Goal: Task Accomplishment & Management: Manage account settings

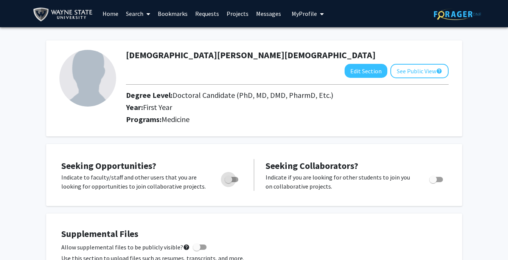
click at [228, 176] on span "Toggle" at bounding box center [229, 180] width 8 height 8
click at [228, 182] on input "Are you actively seeking opportunities?" at bounding box center [228, 182] width 0 height 0
checkbox input "true"
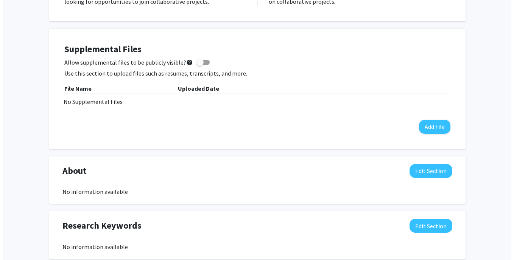
scroll to position [186, 0]
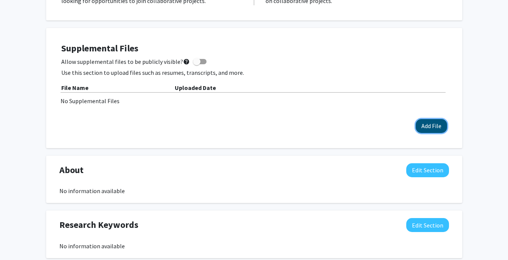
click at [423, 119] on button "Add File" at bounding box center [431, 126] width 31 height 14
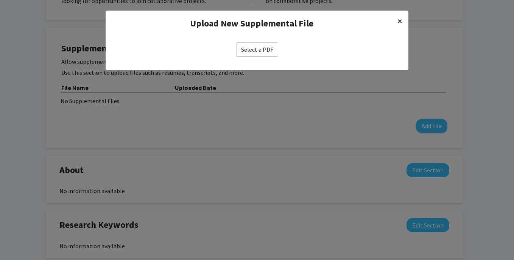
click at [402, 22] on span "×" at bounding box center [399, 21] width 5 height 12
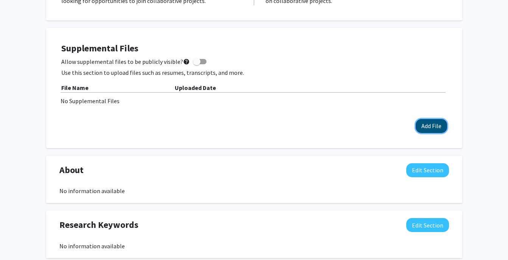
click at [432, 119] on button "Add File" at bounding box center [431, 126] width 31 height 14
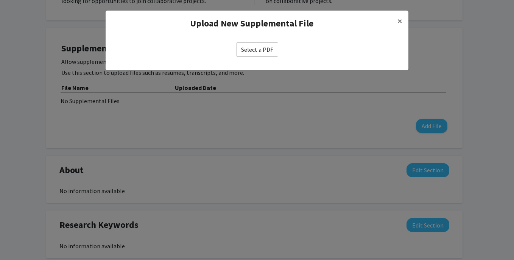
click at [262, 54] on label "Select a PDF" at bounding box center [257, 49] width 42 height 14
click at [0, 0] on input "Select a PDF" at bounding box center [0, 0] width 0 height 0
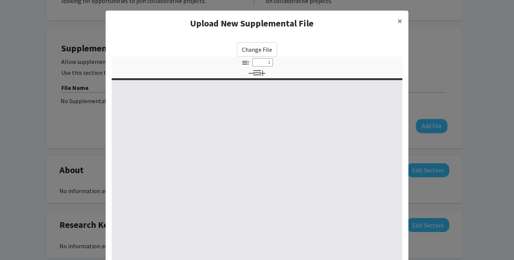
select select "custom"
type input "0"
select select "custom"
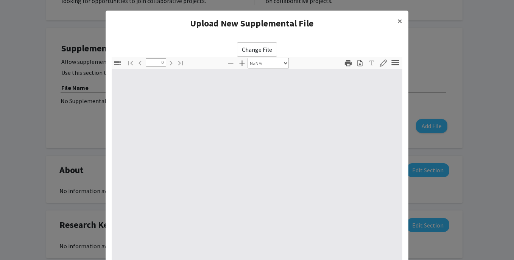
type input "1"
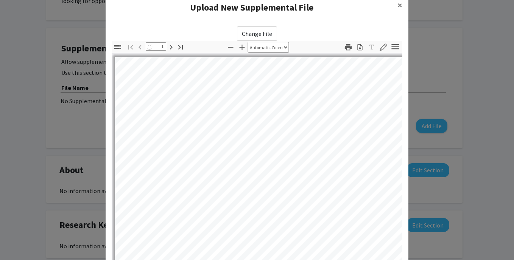
select select "auto"
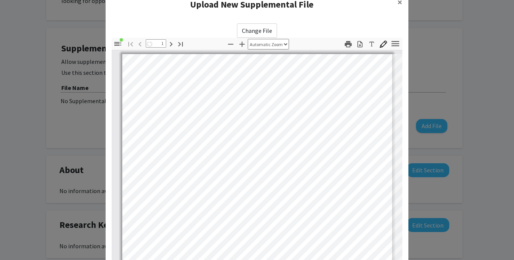
scroll to position [0, 0]
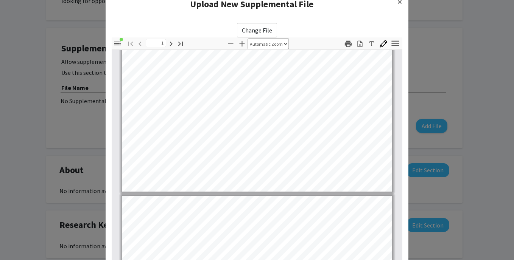
type input "2"
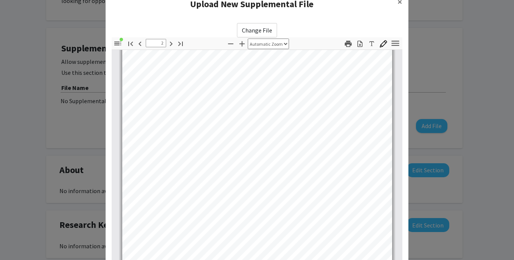
scroll to position [489, 0]
click at [397, 3] on span "×" at bounding box center [399, 2] width 5 height 12
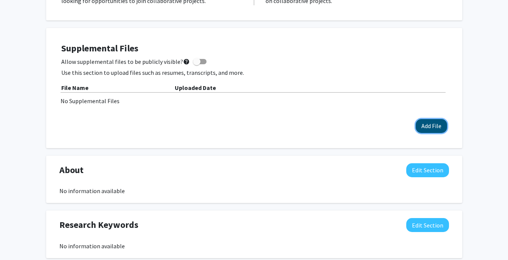
click at [425, 119] on button "Add File" at bounding box center [431, 126] width 31 height 14
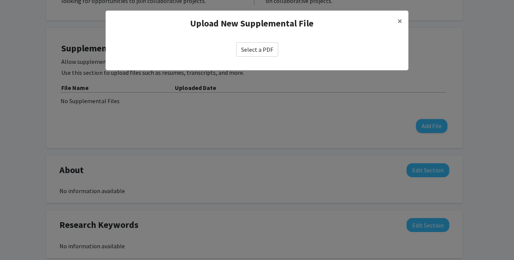
click at [261, 48] on label "Select a PDF" at bounding box center [257, 49] width 42 height 14
click at [0, 0] on input "Select a PDF" at bounding box center [0, 0] width 0 height 0
select select "custom"
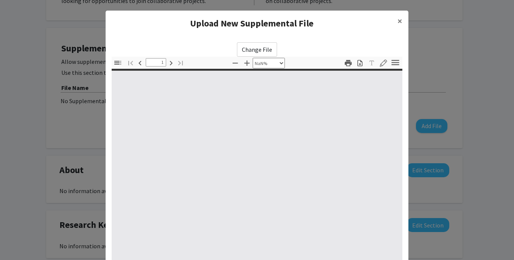
type input "0"
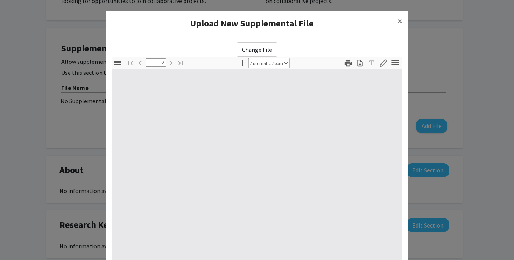
select select "custom"
type input "1"
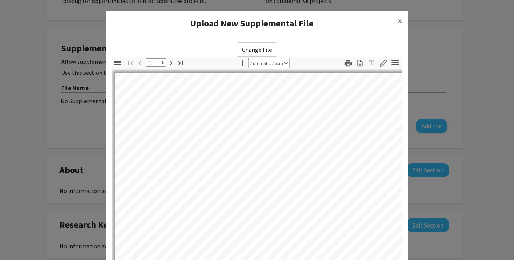
select select "auto"
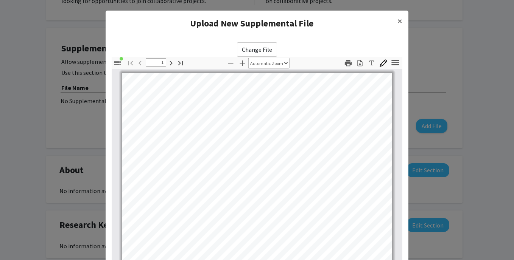
scroll to position [0, 0]
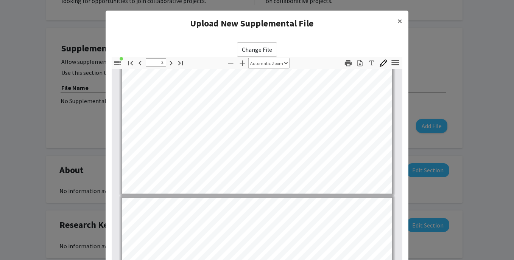
type input "3"
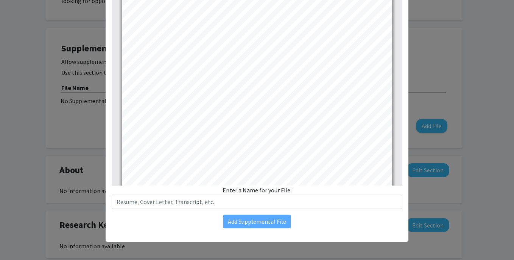
scroll to position [754, 0]
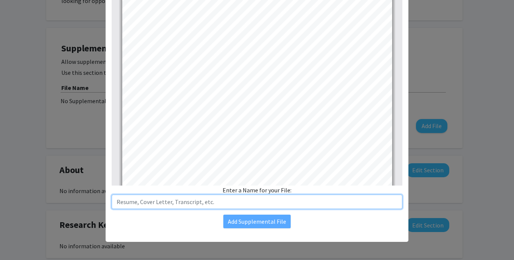
click at [252, 204] on input "text" at bounding box center [257, 202] width 290 height 14
type input "r"
type input "Resume"
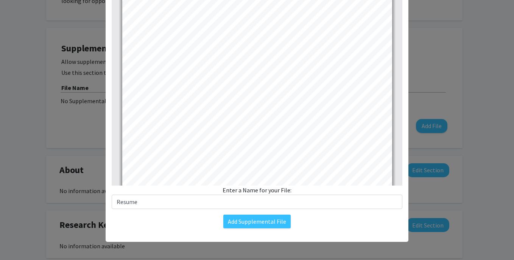
click at [205, 225] on div "Add Supplemental File" at bounding box center [257, 222] width 290 height 14
click at [244, 224] on button "Add Supplemental File" at bounding box center [256, 222] width 67 height 14
click at [254, 219] on button "Add Supplemental File" at bounding box center [256, 222] width 67 height 14
click at [254, 223] on button "Add Supplemental File" at bounding box center [256, 222] width 67 height 14
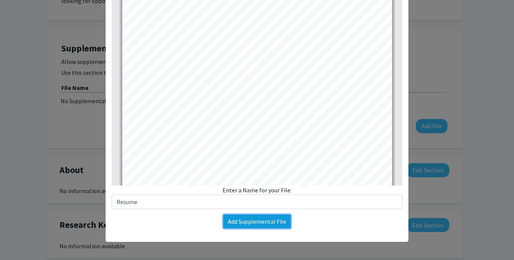
click at [248, 222] on button "Add Supplemental File" at bounding box center [256, 222] width 67 height 14
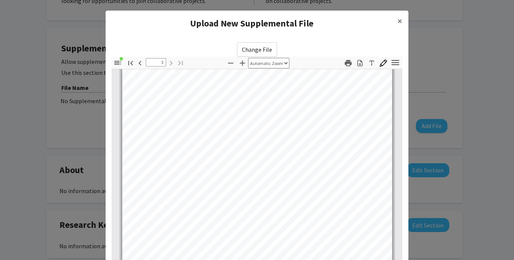
scroll to position [98, 0]
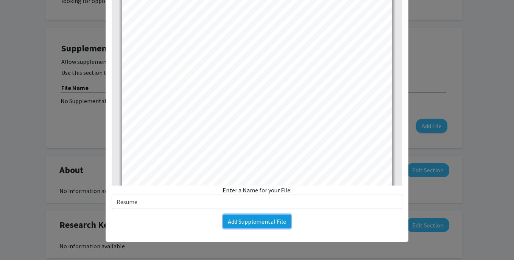
click at [261, 219] on button "Add Supplemental File" at bounding box center [256, 222] width 67 height 14
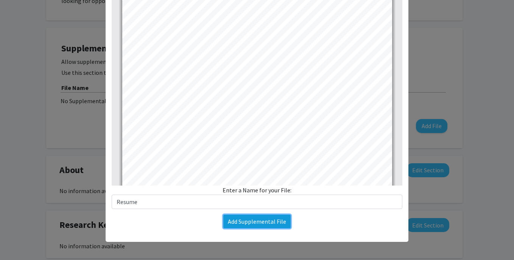
click at [261, 219] on button "Add Supplemental File" at bounding box center [256, 222] width 67 height 14
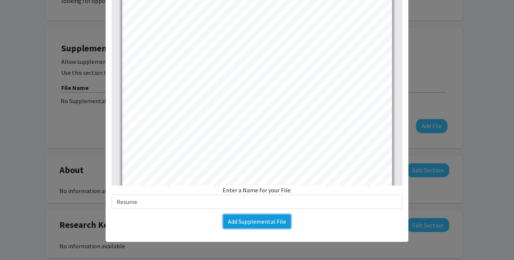
click at [261, 219] on button "Add Supplemental File" at bounding box center [256, 222] width 67 height 14
click at [272, 225] on button "Add Supplemental File" at bounding box center [256, 222] width 67 height 14
click at [275, 225] on button "Add Supplemental File" at bounding box center [256, 222] width 67 height 14
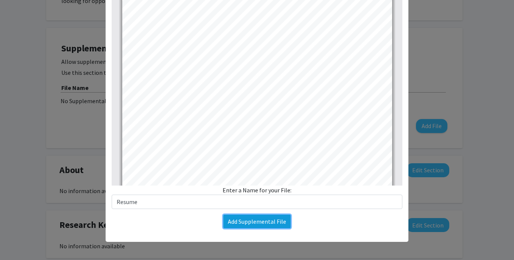
click at [275, 225] on button "Add Supplemental File" at bounding box center [256, 222] width 67 height 14
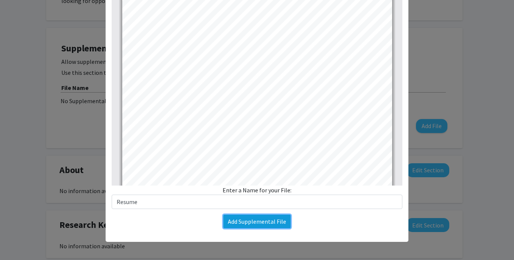
click at [270, 228] on button "Add Supplemental File" at bounding box center [256, 222] width 67 height 14
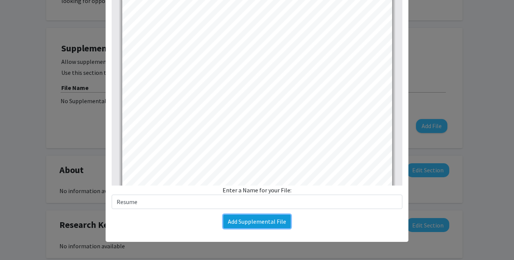
click at [270, 228] on button "Add Supplemental File" at bounding box center [256, 222] width 67 height 14
click at [274, 227] on button "Add Supplemental File" at bounding box center [256, 222] width 67 height 14
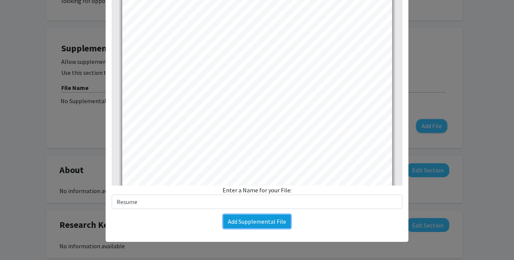
click at [274, 227] on button "Add Supplemental File" at bounding box center [256, 222] width 67 height 14
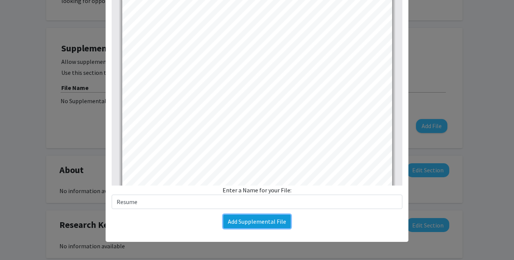
click at [274, 227] on button "Add Supplemental File" at bounding box center [256, 222] width 67 height 14
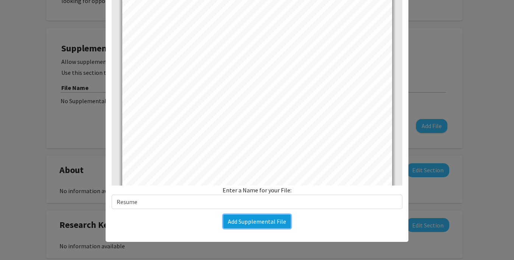
click at [274, 227] on button "Add Supplemental File" at bounding box center [256, 222] width 67 height 14
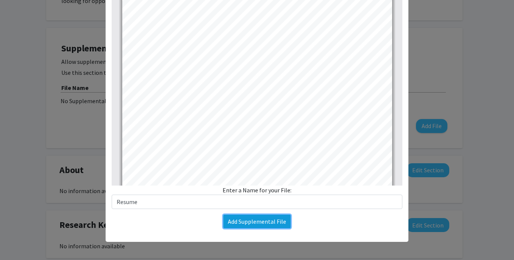
click at [274, 227] on button "Add Supplemental File" at bounding box center [256, 222] width 67 height 14
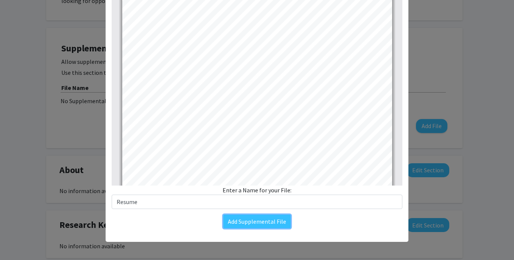
drag, startPoint x: 274, startPoint y: 227, endPoint x: 256, endPoint y: -28, distance: 255.1
click at [261, 222] on button "Add Supplemental File" at bounding box center [256, 222] width 67 height 14
click at [261, 191] on div "Enter a Name for your File: Resume" at bounding box center [257, 197] width 290 height 23
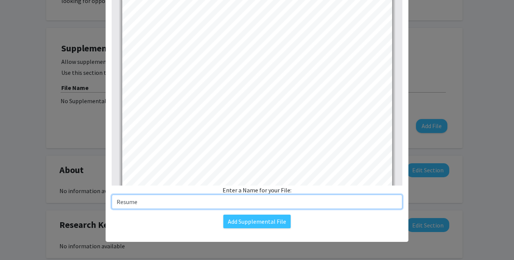
click at [298, 205] on input "Resume" at bounding box center [257, 202] width 290 height 14
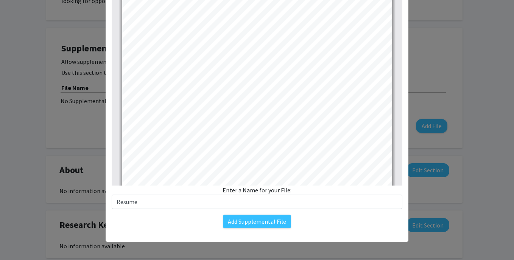
click at [296, 224] on div "Add Supplemental File" at bounding box center [257, 222] width 290 height 14
click at [264, 219] on button "Add Supplemental File" at bounding box center [256, 222] width 67 height 14
click at [275, 225] on button "Add Supplemental File" at bounding box center [256, 222] width 67 height 14
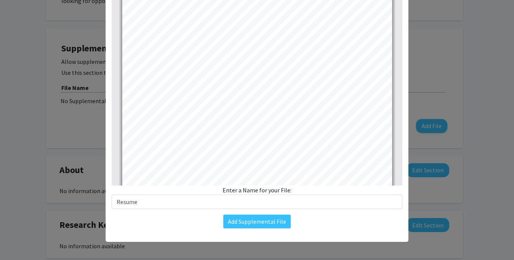
click at [310, 228] on div "Add Supplemental File" at bounding box center [257, 222] width 290 height 14
click at [267, 220] on button "Add Supplemental File" at bounding box center [256, 222] width 67 height 14
click at [282, 225] on button "Add Supplemental File" at bounding box center [256, 222] width 67 height 14
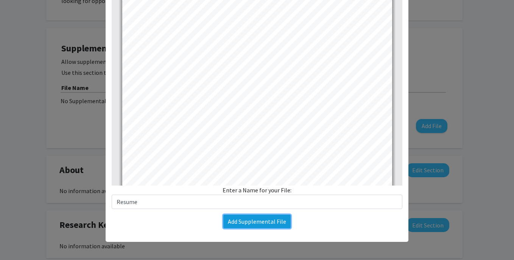
click at [282, 225] on button "Add Supplemental File" at bounding box center [256, 222] width 67 height 14
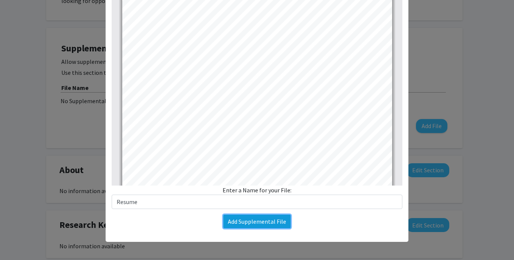
click at [282, 225] on button "Add Supplemental File" at bounding box center [256, 222] width 67 height 14
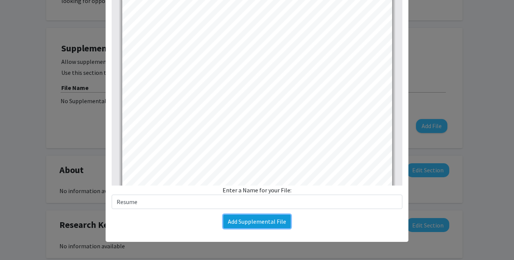
click at [282, 225] on button "Add Supplemental File" at bounding box center [256, 222] width 67 height 14
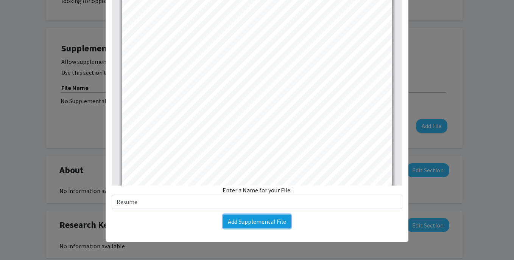
click at [282, 225] on button "Add Supplemental File" at bounding box center [256, 222] width 67 height 14
click at [282, 224] on button "Add Supplemental File" at bounding box center [256, 222] width 67 height 14
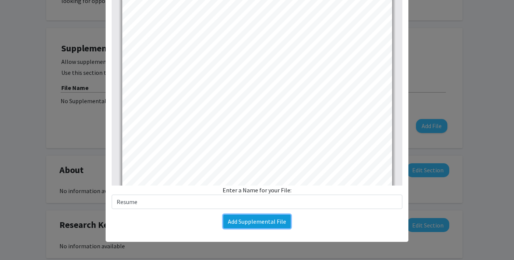
click at [282, 224] on button "Add Supplemental File" at bounding box center [256, 222] width 67 height 14
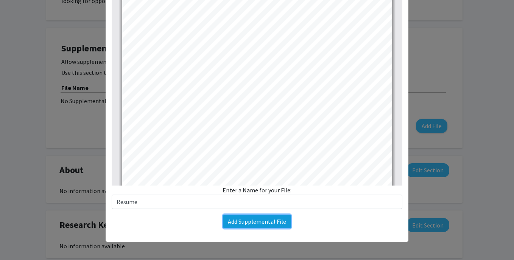
click at [282, 224] on button "Add Supplemental File" at bounding box center [256, 222] width 67 height 14
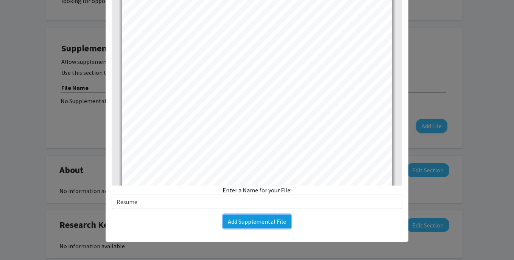
click at [282, 224] on button "Add Supplemental File" at bounding box center [256, 222] width 67 height 14
click at [275, 222] on button "Add Supplemental File" at bounding box center [256, 222] width 67 height 14
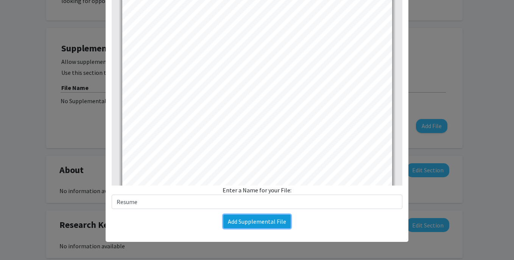
click at [275, 222] on button "Add Supplemental File" at bounding box center [256, 222] width 67 height 14
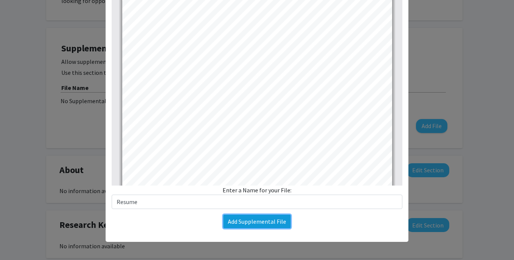
click at [275, 222] on button "Add Supplemental File" at bounding box center [256, 222] width 67 height 14
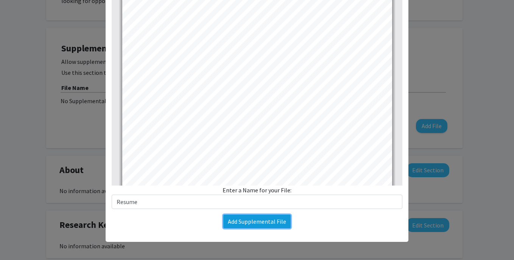
click at [275, 222] on button "Add Supplemental File" at bounding box center [256, 222] width 67 height 14
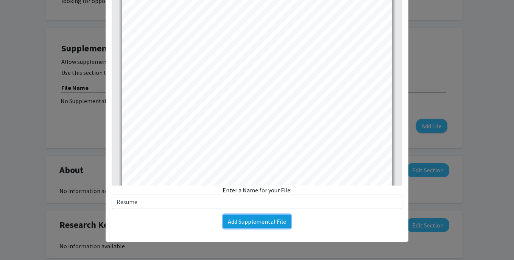
click at [275, 222] on button "Add Supplemental File" at bounding box center [256, 222] width 67 height 14
drag, startPoint x: 248, startPoint y: 225, endPoint x: 248, endPoint y: 230, distance: 5.7
click at [248, 230] on div "Change File Thumbnails Document Outline Attachments Layers Current Outline Item…" at bounding box center [257, 86] width 303 height 296
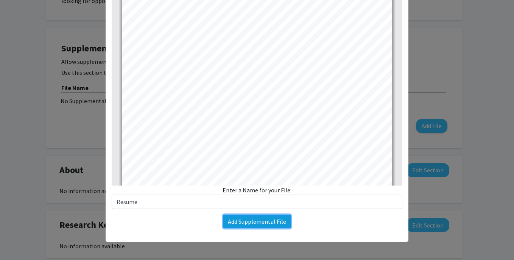
drag, startPoint x: 248, startPoint y: 230, endPoint x: 229, endPoint y: 222, distance: 21.2
click at [229, 222] on button "Add Supplemental File" at bounding box center [256, 222] width 67 height 14
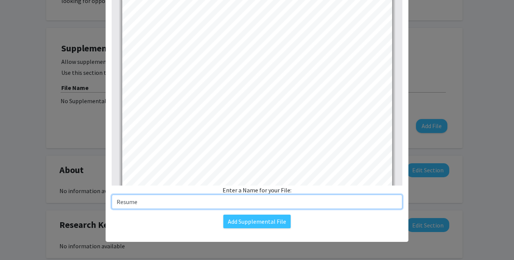
click at [226, 203] on input "Resume" at bounding box center [257, 202] width 290 height 14
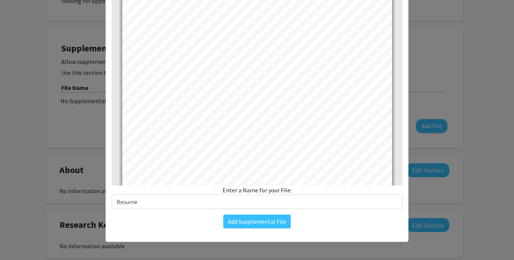
click at [331, 233] on div "Change File Thumbnails Document Outline Attachments Layers Current Outline Item…" at bounding box center [257, 86] width 303 height 296
click at [279, 223] on button "Add Supplemental File" at bounding box center [256, 222] width 67 height 14
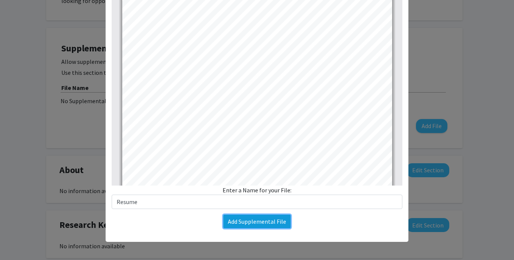
click at [279, 223] on button "Add Supplemental File" at bounding box center [256, 222] width 67 height 14
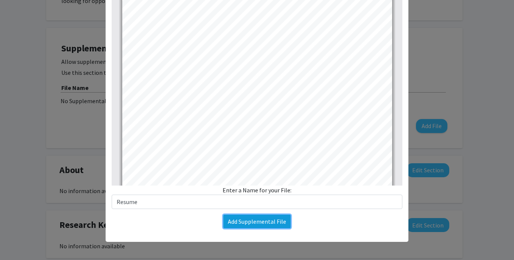
click at [279, 223] on button "Add Supplemental File" at bounding box center [256, 222] width 67 height 14
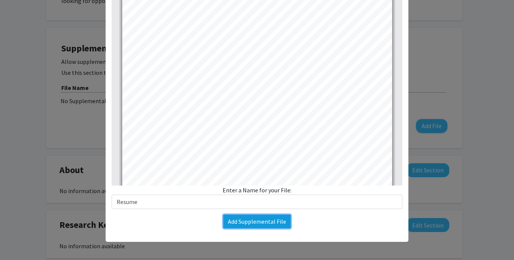
click at [279, 223] on button "Add Supplemental File" at bounding box center [256, 222] width 67 height 14
click at [300, 223] on div "Add Supplemental File" at bounding box center [257, 222] width 290 height 14
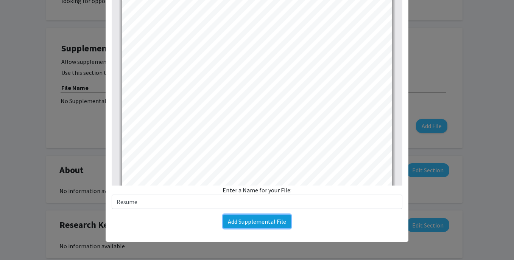
click at [267, 220] on button "Add Supplemental File" at bounding box center [256, 222] width 67 height 14
drag, startPoint x: 267, startPoint y: 220, endPoint x: 272, endPoint y: 222, distance: 4.7
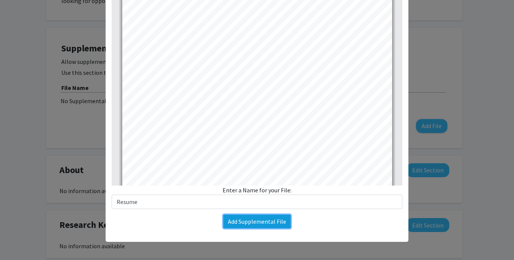
click at [272, 222] on button "Add Supplemental File" at bounding box center [256, 222] width 67 height 14
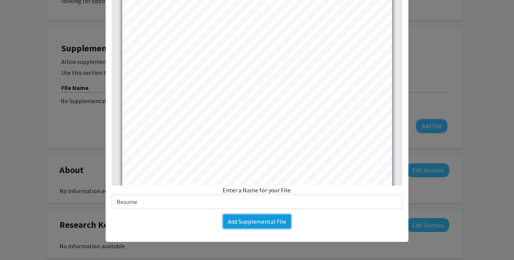
click at [272, 222] on button "Add Supplemental File" at bounding box center [256, 222] width 67 height 14
click at [278, 226] on button "Add Supplemental File" at bounding box center [256, 222] width 67 height 14
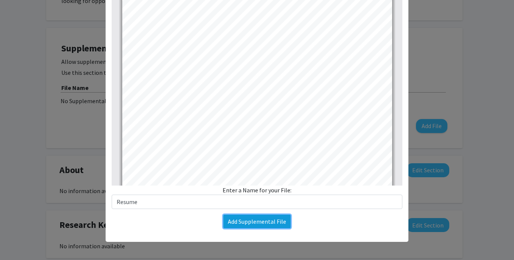
click at [278, 226] on button "Add Supplemental File" at bounding box center [256, 222] width 67 height 14
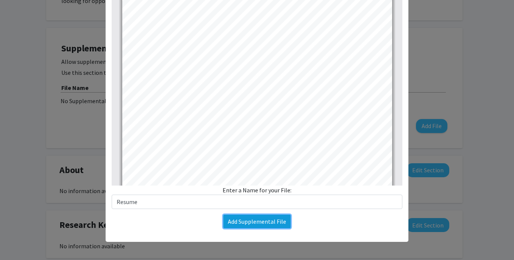
click at [278, 226] on button "Add Supplemental File" at bounding box center [256, 222] width 67 height 14
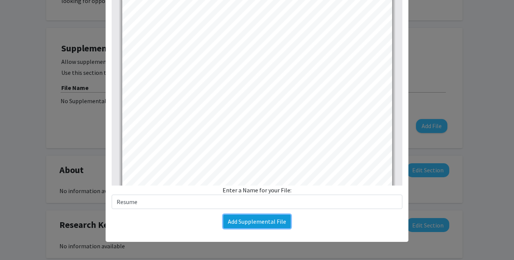
click at [278, 226] on button "Add Supplemental File" at bounding box center [256, 222] width 67 height 14
click at [283, 230] on div "Change File Thumbnails Document Outline Attachments Layers Current Outline Item…" at bounding box center [257, 86] width 303 height 296
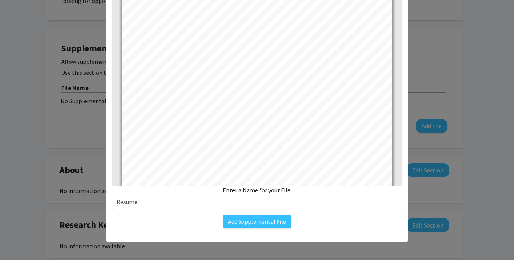
click at [306, 224] on div "Add Supplemental File" at bounding box center [257, 222] width 290 height 14
click at [284, 221] on button "Add Supplemental File" at bounding box center [256, 222] width 67 height 14
click at [301, 219] on div "Add Supplemental File" at bounding box center [257, 222] width 290 height 14
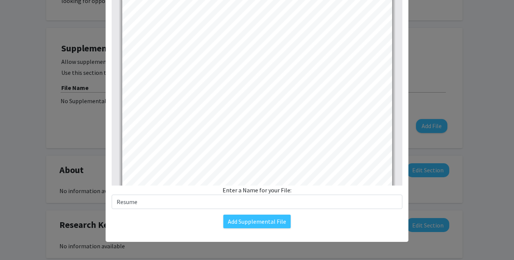
click at [288, 223] on div "Add Supplemental File" at bounding box center [257, 222] width 290 height 14
drag, startPoint x: 288, startPoint y: 223, endPoint x: 284, endPoint y: 224, distance: 3.8
click at [284, 224] on div "Add Supplemental File" at bounding box center [257, 222] width 290 height 14
drag, startPoint x: 284, startPoint y: 224, endPoint x: 315, endPoint y: 225, distance: 31.4
click at [315, 225] on div "Add Supplemental File" at bounding box center [257, 222] width 290 height 14
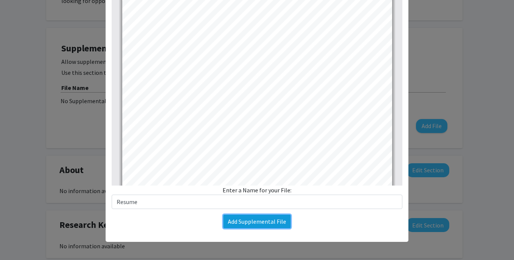
click at [275, 227] on button "Add Supplemental File" at bounding box center [256, 222] width 67 height 14
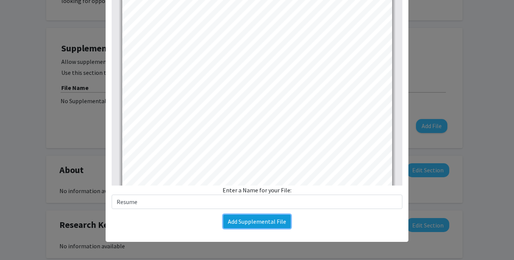
click at [275, 227] on button "Add Supplemental File" at bounding box center [256, 222] width 67 height 14
click at [269, 226] on button "Add Supplemental File" at bounding box center [256, 222] width 67 height 14
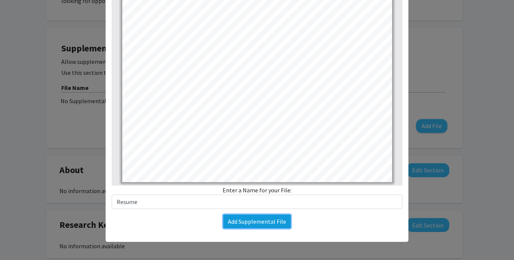
click at [269, 226] on button "Add Supplemental File" at bounding box center [256, 222] width 67 height 14
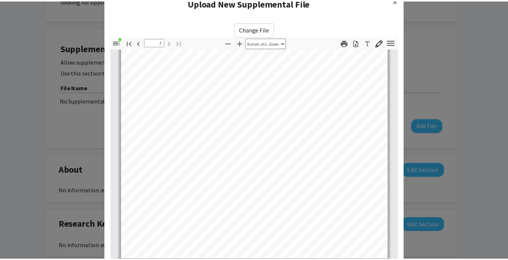
scroll to position [0, 0]
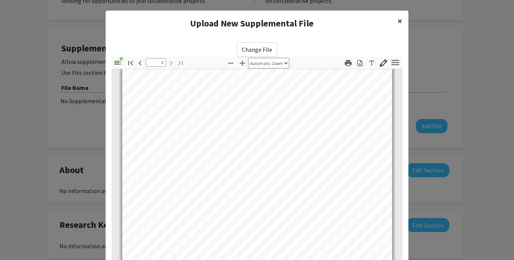
click at [397, 20] on span "×" at bounding box center [399, 21] width 5 height 12
click at [445, 80] on modal-container "Upload New Supplemental File × Change File Thumbnails Document Outline Attachme…" at bounding box center [257, 130] width 514 height 260
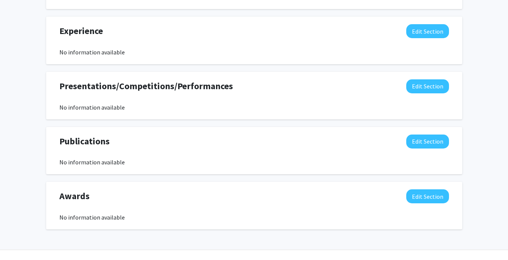
scroll to position [490, 0]
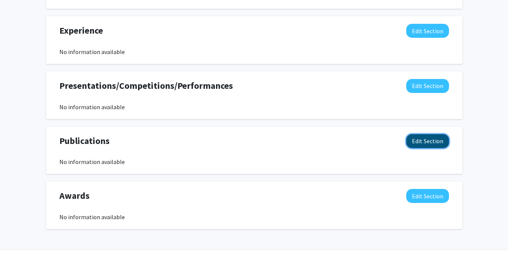
click at [439, 134] on button "Edit Section" at bounding box center [427, 141] width 43 height 14
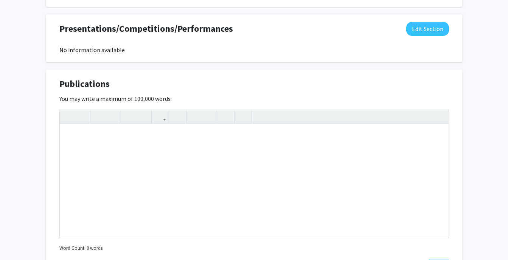
scroll to position [552, 0]
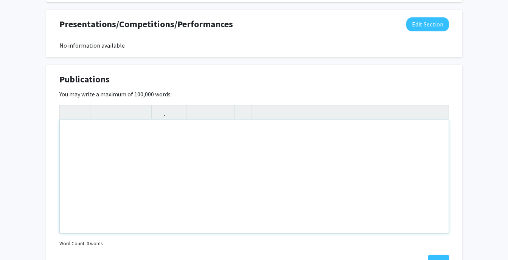
click at [420, 120] on div "Note to users with screen readers: Please deactivate our accessibility plugin f…" at bounding box center [254, 176] width 389 height 113
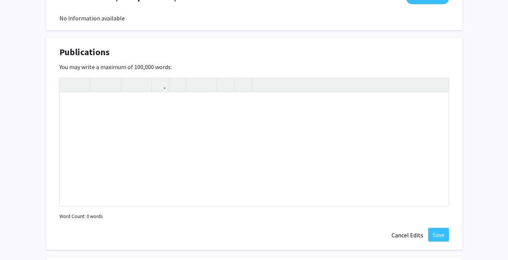
scroll to position [580, 0]
click at [396, 227] on button "Cancel Edits" at bounding box center [407, 234] width 42 height 14
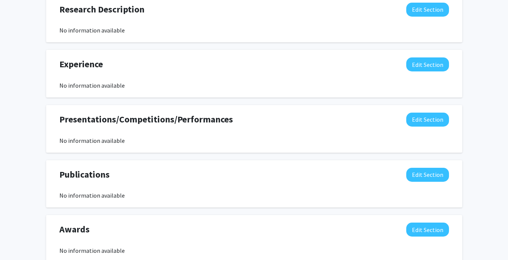
scroll to position [456, 0]
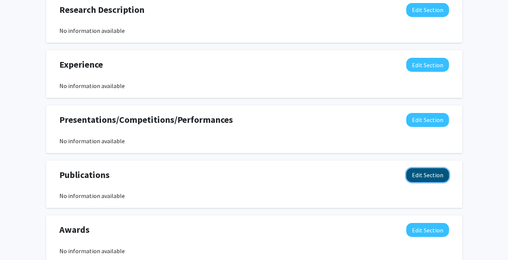
click at [427, 168] on button "Edit Section" at bounding box center [427, 175] width 43 height 14
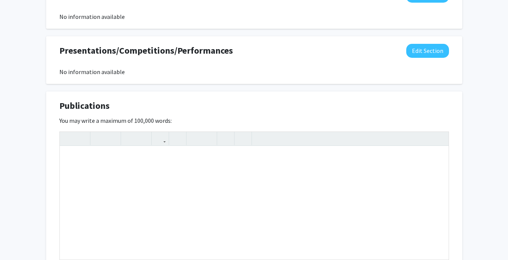
scroll to position [526, 0]
click at [281, 146] on div "Note to users with screen readers: Please deactivate our accessibility plugin f…" at bounding box center [254, 202] width 389 height 113
paste div "Note to users with screen readers: Please deactivate our accessibility plugin f…"
type textarea "<p>Chis, [PERSON_NAME], et al. "Stratospheric Effects on UV, Speed of Sound, Pr…"
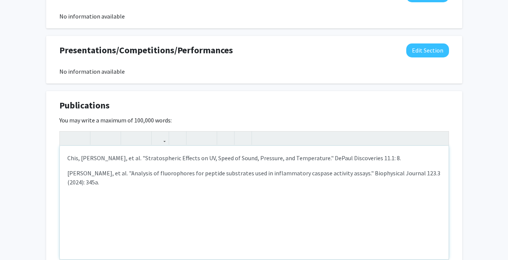
type textarea "<p>Chis, [PERSON_NAME], et al. "Stratospheric Effects on UV, Speed of Sound, Pr…"
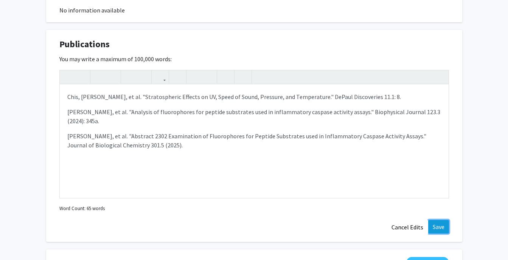
click at [439, 220] on button "Save" at bounding box center [438, 227] width 21 height 14
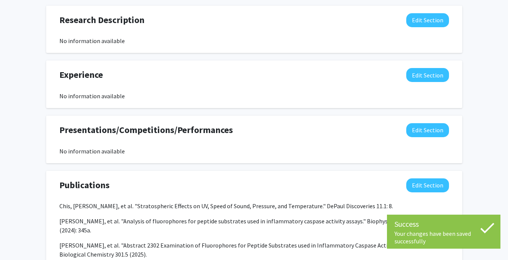
scroll to position [445, 0]
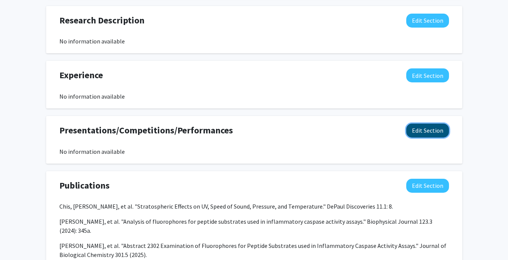
click at [428, 124] on button "Edit Section" at bounding box center [427, 131] width 43 height 14
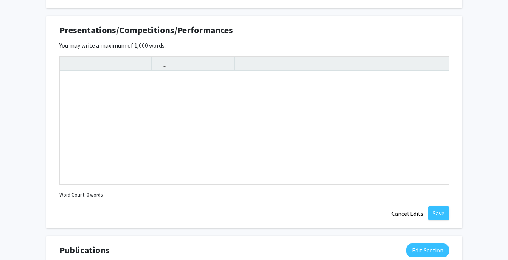
scroll to position [558, 0]
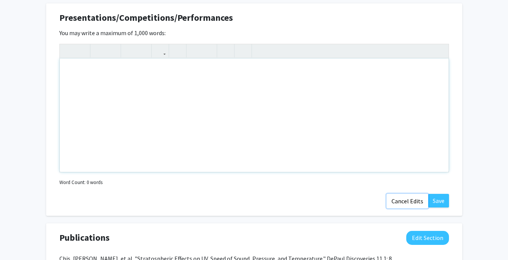
drag, startPoint x: 412, startPoint y: 183, endPoint x: 448, endPoint y: 119, distance: 73.1
click at [448, 119] on form "Insert link Remove link Word Count: 0 words Save Cancel Edits" at bounding box center [253, 116] width 389 height 144
drag, startPoint x: 364, startPoint y: 184, endPoint x: 402, endPoint y: 186, distance: 37.9
click at [402, 186] on div "Presentations/Competitions/Performances Edit Section You may write a maximum of…" at bounding box center [254, 109] width 416 height 213
click at [402, 194] on button "Cancel Edits" at bounding box center [407, 201] width 42 height 14
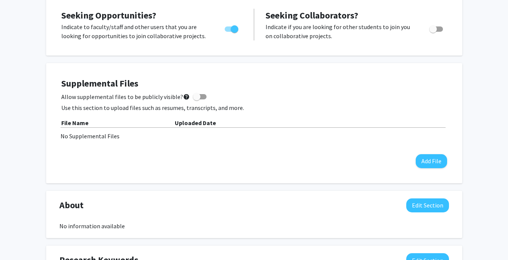
scroll to position [151, 0]
click at [430, 154] on button "Add File" at bounding box center [431, 161] width 31 height 14
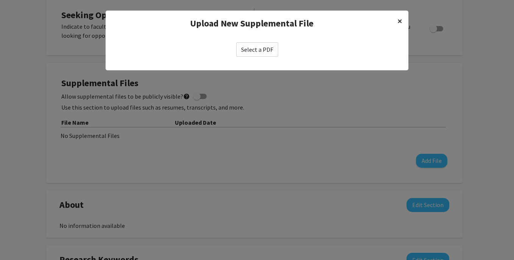
click at [399, 21] on span "×" at bounding box center [399, 21] width 5 height 12
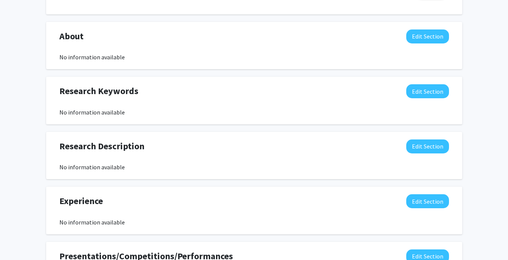
scroll to position [319, 0]
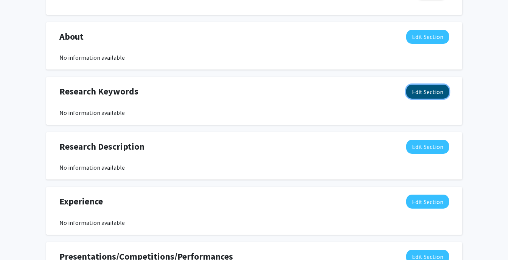
click at [435, 85] on button "Edit Section" at bounding box center [427, 92] width 43 height 14
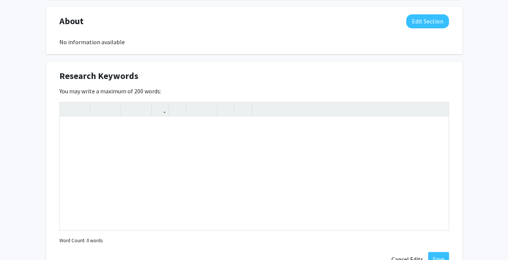
scroll to position [336, 0]
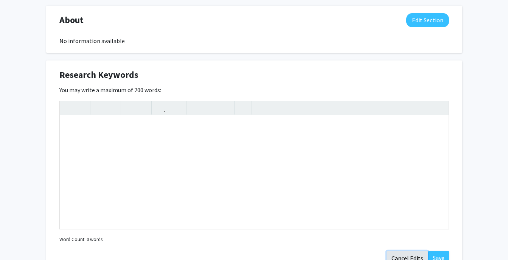
click at [397, 251] on button "Cancel Edits" at bounding box center [407, 258] width 42 height 14
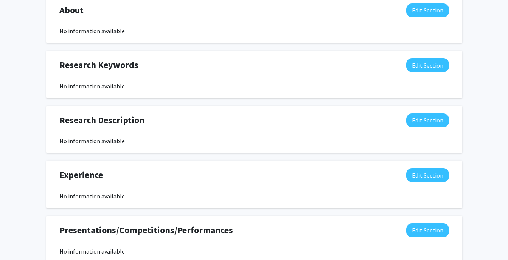
scroll to position [346, 0]
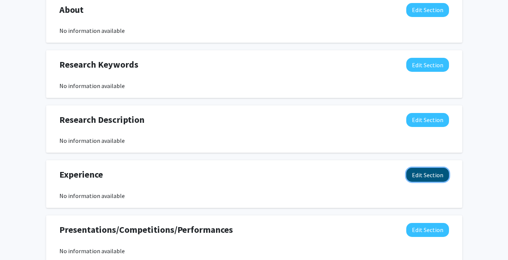
click at [435, 168] on button "Edit Section" at bounding box center [427, 175] width 43 height 14
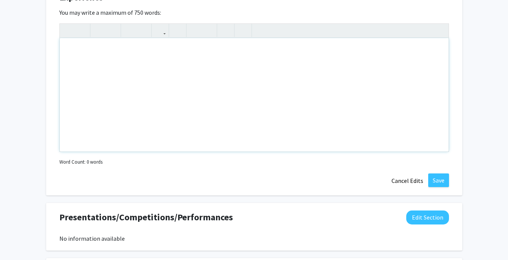
scroll to position [531, 0]
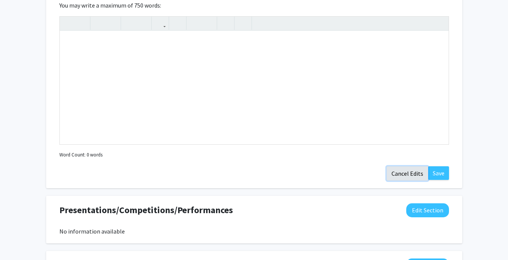
click at [405, 166] on button "Cancel Edits" at bounding box center [407, 173] width 42 height 14
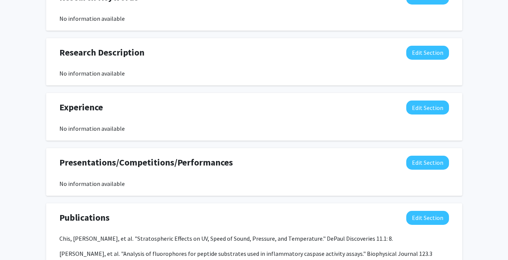
scroll to position [414, 0]
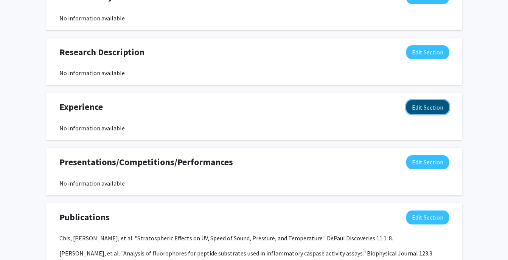
click at [420, 100] on button "Edit Section" at bounding box center [427, 107] width 43 height 14
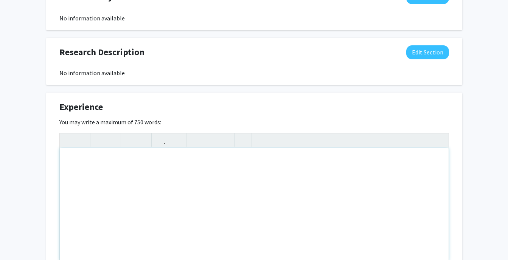
click at [301, 154] on div "Note to users with screen readers: Please deactivate our accessibility plugin f…" at bounding box center [254, 204] width 389 height 113
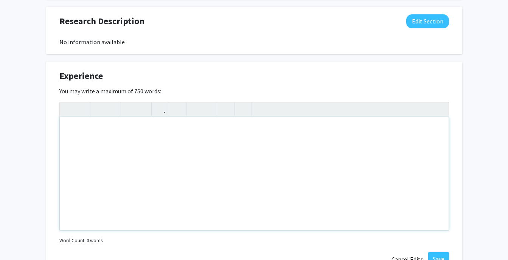
scroll to position [445, 0]
click at [372, 137] on div "Note to users with screen readers: Please deactivate our accessibility plugin f…" at bounding box center [254, 172] width 389 height 113
paste div "Note to users with screen readers: Please deactivate our accessibility plugin f…"
type textarea "<p>&nbsp;Worked in a chemistry research lab concerned with inflammatory caspase…"
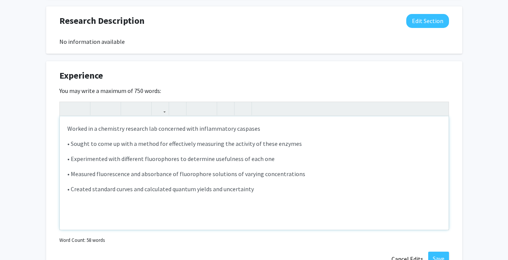
click at [71, 124] on p "Worked in a chemistry research lab concerned with inflammatory caspases" at bounding box center [254, 128] width 374 height 9
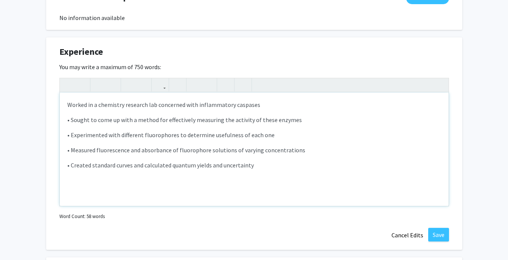
scroll to position [466, 0]
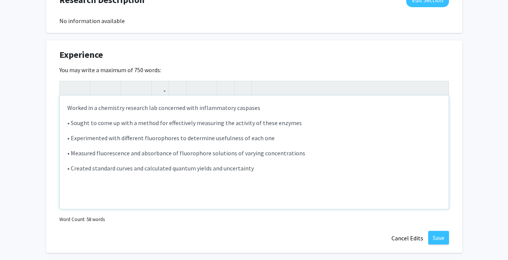
drag, startPoint x: 471, startPoint y: 155, endPoint x: 71, endPoint y: 93, distance: 405.4
click at [71, 103] on p "Worked in a chemistry research lab concerned with inflammatory caspases" at bounding box center [254, 107] width 374 height 9
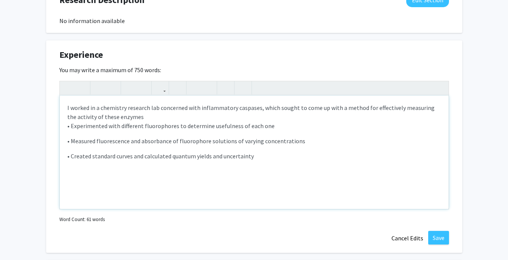
click at [217, 105] on div "I w orked in a chemistry research lab concerned with inflammatory caspases, whi…" at bounding box center [254, 152] width 389 height 113
click at [197, 104] on div "I w orked in a chemistry research lab concerned with inflammatory caspases, whi…" at bounding box center [254, 152] width 389 height 113
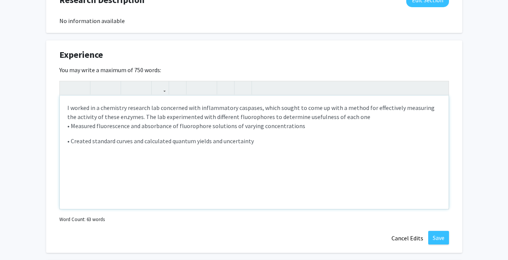
click at [371, 103] on div "I w orked in a chemistry research lab concerned with inflammatory caspases, whi…" at bounding box center [254, 152] width 389 height 113
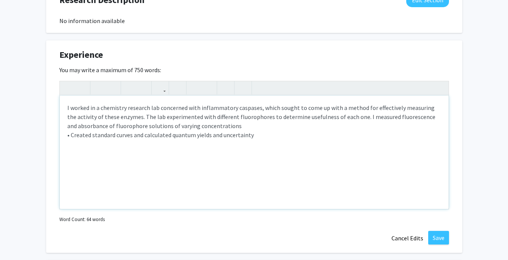
click at [356, 111] on div "I w orked in a chemistry research lab concerned with inflammatory caspases, whi…" at bounding box center [254, 152] width 389 height 113
click at [306, 111] on div "I w orked in a chemistry research lab concerned with inflammatory caspases, whi…" at bounding box center [254, 152] width 389 height 113
click at [292, 112] on div "I w orked in a chemistry research lab concerned with inflammatory caspases, whi…" at bounding box center [254, 152] width 389 height 113
click at [286, 111] on div "I w orked in a chemistry research lab concerned with inflammatory caspases, whi…" at bounding box center [254, 152] width 389 height 113
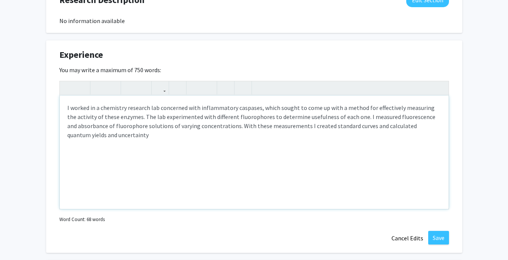
click at [256, 122] on div "I w orked in a chemistry research lab concerned with inflammatory caspases, whi…" at bounding box center [254, 152] width 389 height 113
click at [163, 104] on span "orked in a chemistry research lab concerned with inflammatory caspases, which s" at bounding box center [178, 108] width 209 height 8
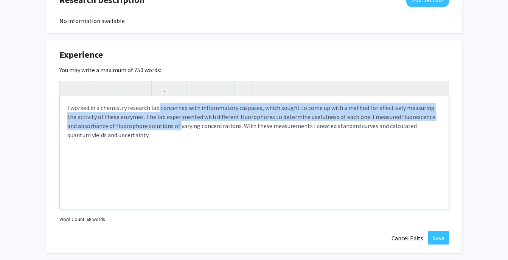
drag, startPoint x: 158, startPoint y: 95, endPoint x: 168, endPoint y: 112, distance: 19.8
click at [168, 112] on div "I w orked in a chemistry research lab concerned with inflammatory caspases, whi…" at bounding box center [254, 152] width 389 height 113
click at [158, 104] on span "orked in a chemistry research lab concerned with inflammatory caspases, which s" at bounding box center [178, 108] width 209 height 8
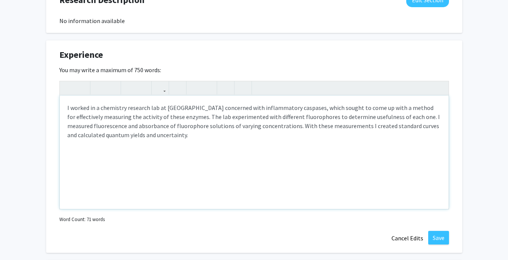
click at [202, 120] on div "I w orked in a chemistry research lab at [GEOGRAPHIC_DATA] concerned with infla…" at bounding box center [254, 152] width 389 height 113
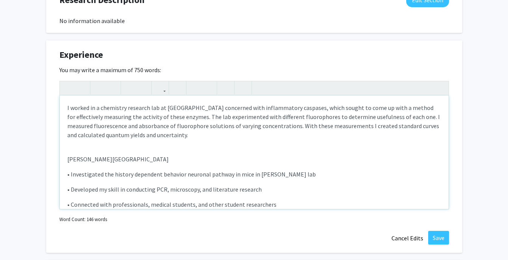
drag, startPoint x: 66, startPoint y: 145, endPoint x: 201, endPoint y: 143, distance: 135.0
click at [201, 143] on div "I w orked in a chemistry research lab at [GEOGRAPHIC_DATA] concerned with infla…" at bounding box center [254, 152] width 389 height 113
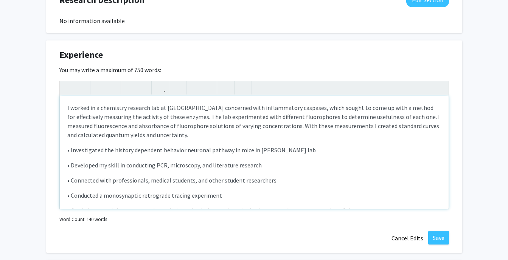
click at [338, 146] on p "• Investigated the history dependent behavior neuronal pathway in mice in [PERS…" at bounding box center [254, 150] width 374 height 9
click at [71, 146] on span "• Investigated the history dependent behavior neuronal pathway in mice in [PERS…" at bounding box center [246, 150] width 358 height 8
click at [428, 146] on p "I investigated the history dependent behavior neuronal pathway in mice in [PERS…" at bounding box center [254, 150] width 374 height 9
click at [362, 176] on p "• Connected with professionals, medical students, and other student researchers" at bounding box center [254, 180] width 374 height 9
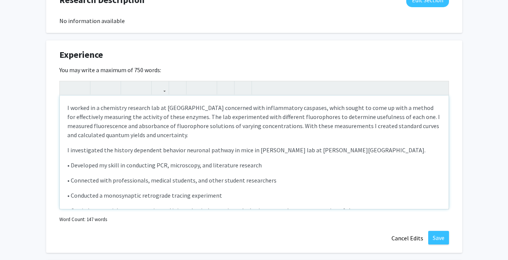
click at [428, 146] on p "I investigated the history dependent behavior neuronal pathway in mice in [PERS…" at bounding box center [254, 150] width 374 height 9
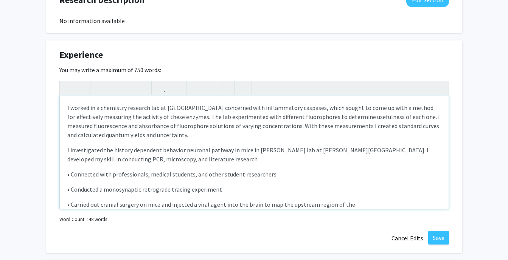
click at [377, 146] on p "I investigated the history dependent behavior neuronal pathway in mice in [PERS…" at bounding box center [254, 155] width 374 height 18
click at [361, 220] on div "Experience Edit Section You may write a maximum of 750 words: I w orked in a ch…" at bounding box center [254, 146] width 416 height 213
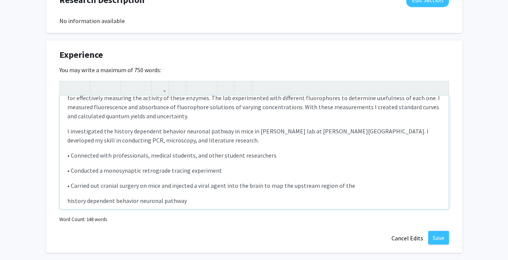
scroll to position [29, 0]
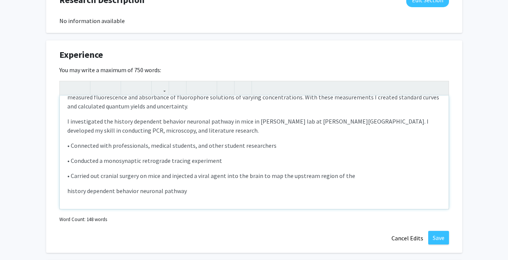
click at [71, 142] on span "• Connected with professionals, medical students, and other student researchers" at bounding box center [171, 146] width 209 height 8
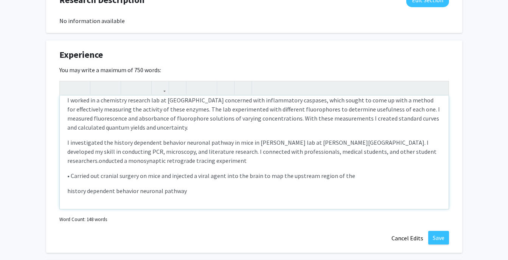
scroll to position [8, 0]
click at [267, 145] on p "I investigated the history dependent behavior neuronal pathway in mice in [PERS…" at bounding box center [254, 151] width 374 height 27
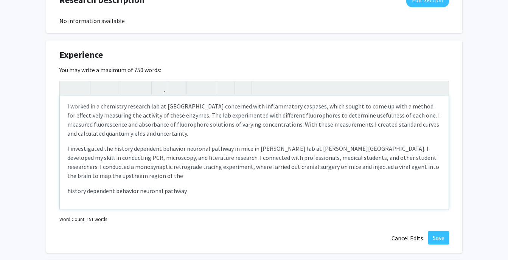
scroll to position [0, 0]
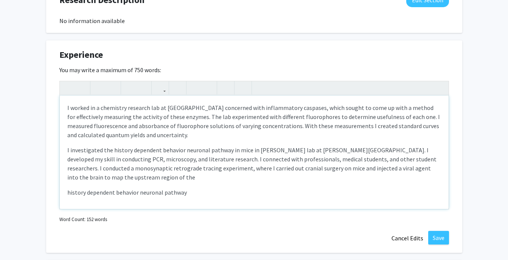
click at [235, 188] on p "history dependent behavior neuronal pathway" at bounding box center [254, 192] width 374 height 9
click at [319, 163] on p "I investigated the history dependent behavior neuronal pathway in mice in [PERS…" at bounding box center [254, 164] width 374 height 36
type textarea "<l>&ipsu;D s<amet conse="adip-elit: 4sed;">doeiu te i utlaboree dolorema ali en…"
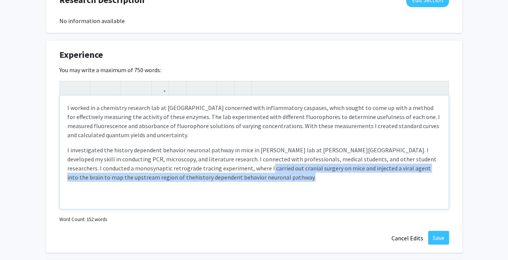
drag, startPoint x: 269, startPoint y: 155, endPoint x: 326, endPoint y: 182, distance: 62.9
click at [326, 182] on div "I w orked in a chemistry research lab at [GEOGRAPHIC_DATA] concerned with infla…" at bounding box center [254, 152] width 389 height 113
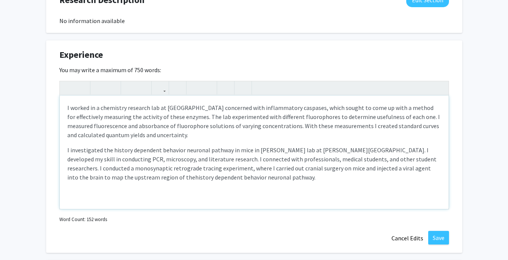
click at [249, 155] on span "eveloped my skill in conducting PCR, microscopy, and literature research. I c" at bounding box center [167, 159] width 195 height 8
click at [483, 191] on div "[PERSON_NAME] Edit Section See Public View help Degree Level: Doctoral Candidat…" at bounding box center [254, 29] width 508 height 936
click at [441, 231] on button "Save" at bounding box center [438, 238] width 21 height 14
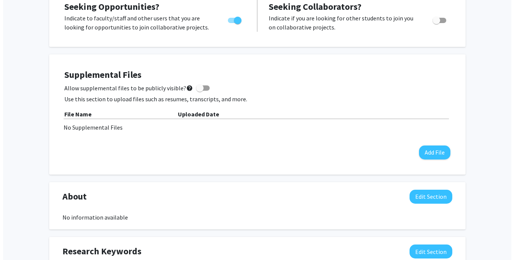
scroll to position [163, 0]
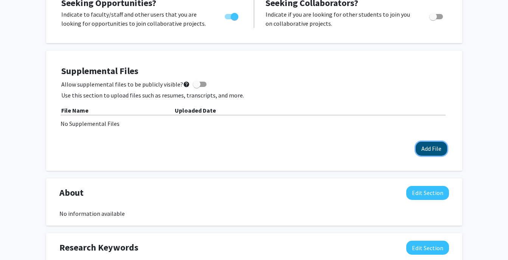
click at [440, 142] on button "Add File" at bounding box center [431, 149] width 31 height 14
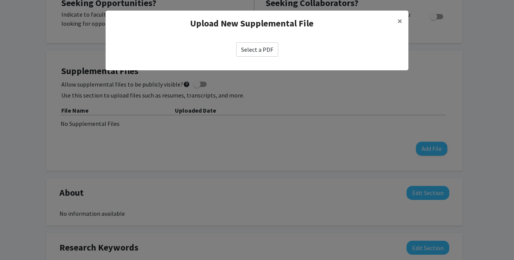
click at [258, 50] on label "Select a PDF" at bounding box center [257, 49] width 42 height 14
click at [0, 0] on input "Select a PDF" at bounding box center [0, 0] width 0 height 0
select select "custom"
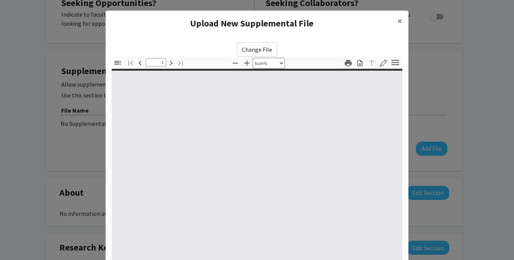
type input "0"
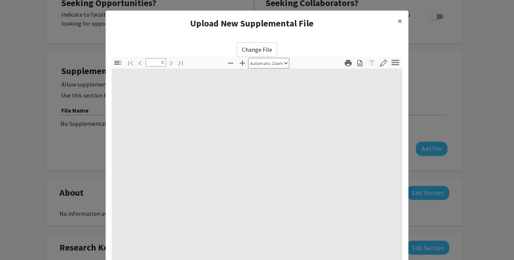
select select "custom"
type input "1"
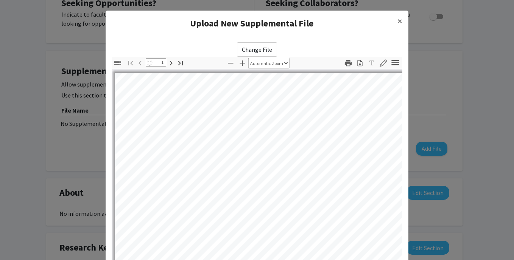
select select "auto"
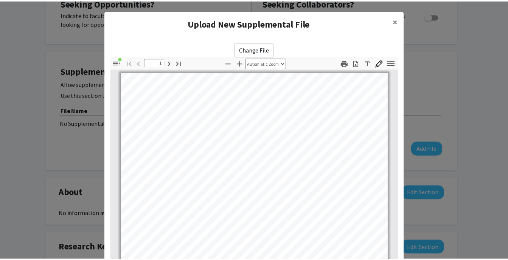
scroll to position [98, 0]
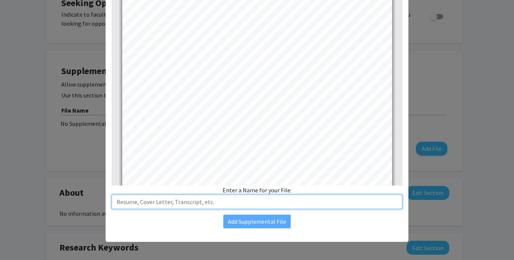
click at [231, 199] on input "text" at bounding box center [257, 202] width 290 height 14
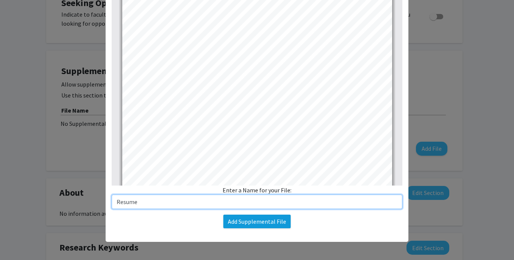
type input "Resume"
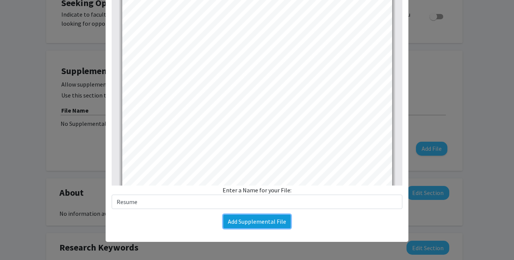
click at [247, 217] on button "Add Supplemental File" at bounding box center [256, 222] width 67 height 14
click at [261, 223] on button "Add Supplemental File" at bounding box center [256, 222] width 67 height 14
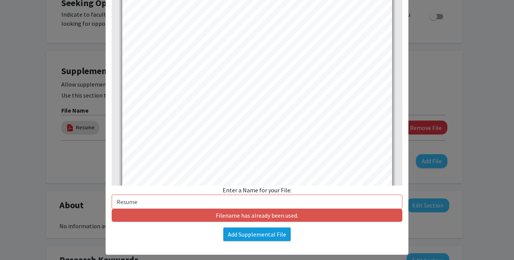
click at [261, 223] on div "Change File Thumbnails Document Outline Attachments Layers Current Outline Item…" at bounding box center [257, 92] width 303 height 309
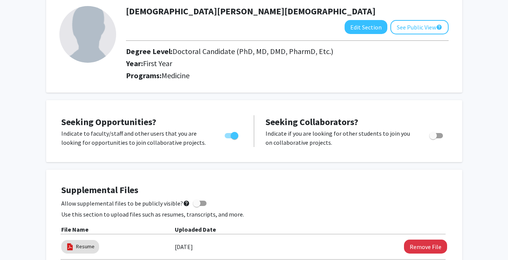
scroll to position [0, 0]
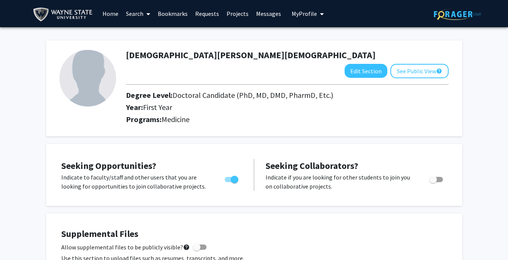
click at [147, 14] on icon at bounding box center [148, 14] width 4 height 6
click at [153, 36] on span "Faculty/Staff" at bounding box center [150, 34] width 56 height 15
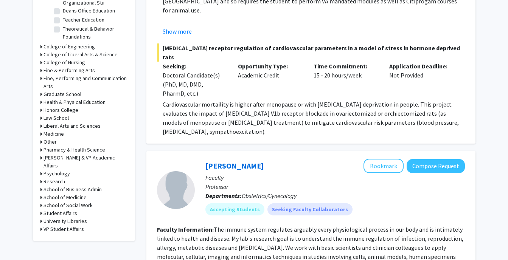
scroll to position [275, 0]
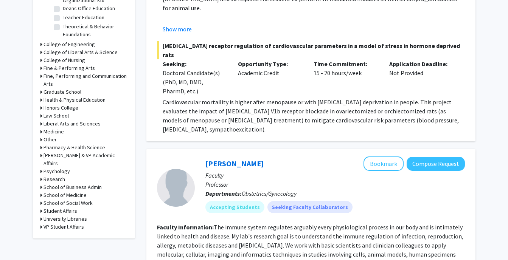
click at [40, 133] on div "Refine By Collaboration Status: Collaboration Status All Faculty/Staff Collabor…" at bounding box center [84, 1] width 102 height 473
click at [42, 132] on div "Medicine" at bounding box center [83, 132] width 87 height 8
click at [49, 130] on h3 "Medicine" at bounding box center [53, 132] width 20 height 8
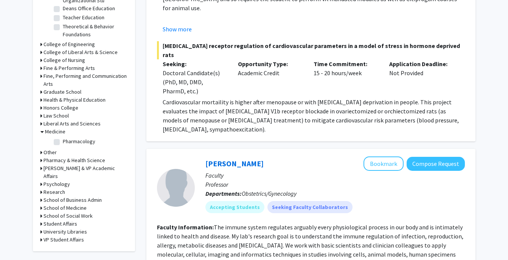
click at [48, 130] on h3 "Medicine" at bounding box center [55, 132] width 20 height 8
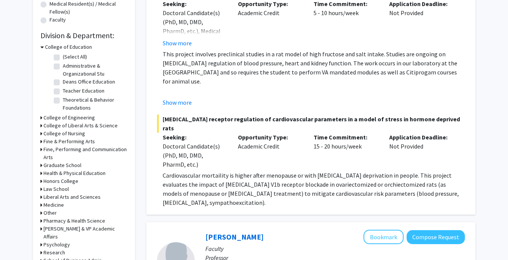
scroll to position [201, 0]
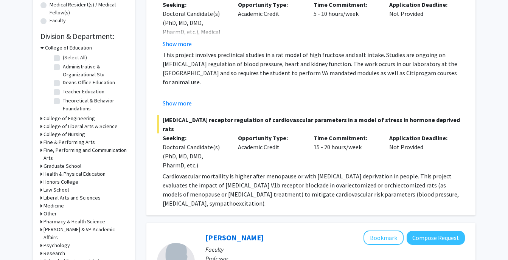
click at [55, 49] on h3 "College of Education" at bounding box center [68, 48] width 47 height 8
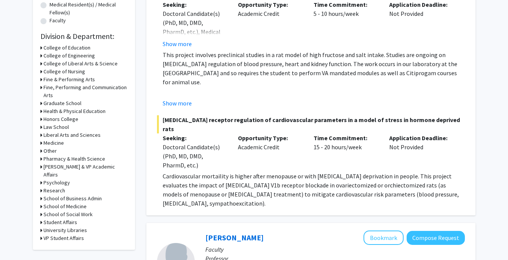
click at [50, 203] on h3 "School of Medicine" at bounding box center [64, 207] width 43 height 8
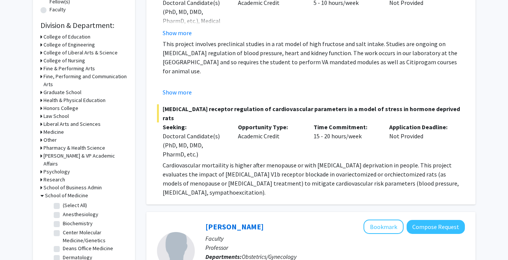
scroll to position [213, 0]
click at [63, 201] on label "(Select All)" at bounding box center [75, 205] width 24 height 8
click at [63, 201] on input "(Select All)" at bounding box center [65, 203] width 5 height 5
checkbox input "true"
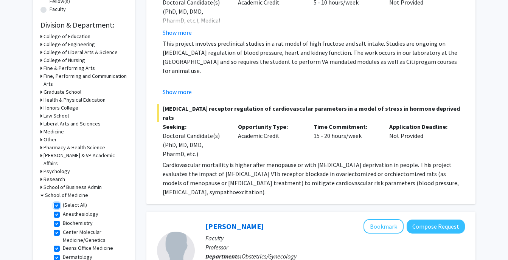
checkbox input "true"
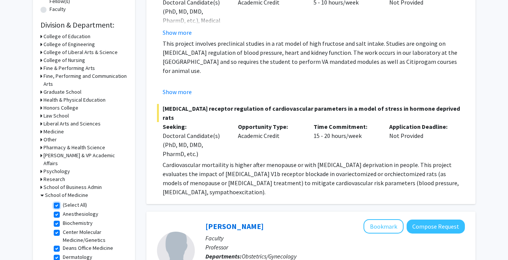
checkbox input "true"
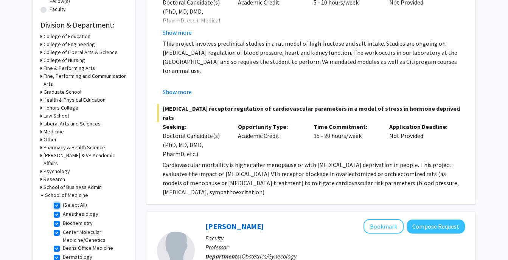
checkbox input "true"
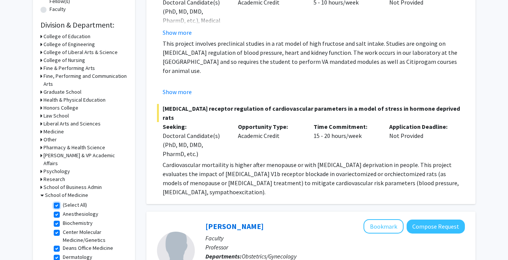
checkbox input "true"
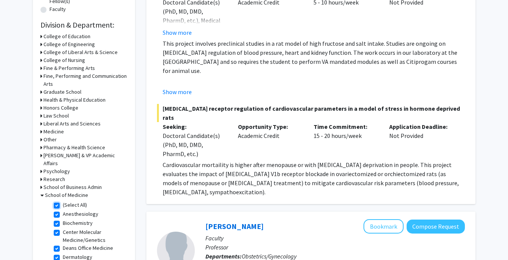
checkbox input "true"
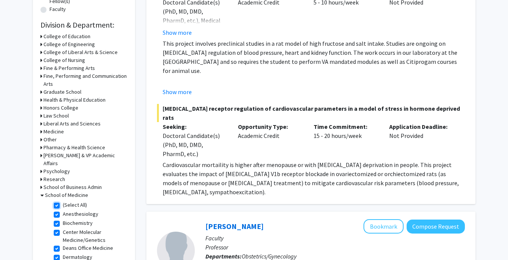
checkbox input "true"
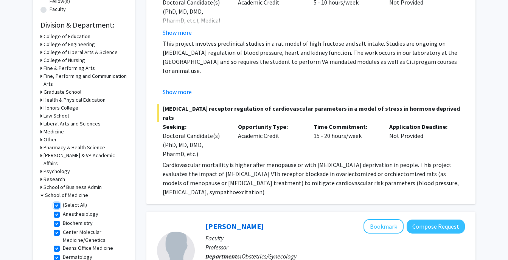
checkbox input "true"
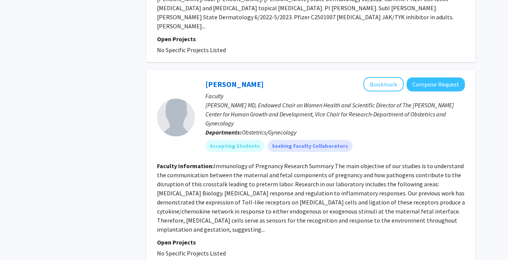
scroll to position [1577, 0]
click at [279, 165] on section "Faculty Information: Immunology of Pregnancy Research Summary The main objectiv…" at bounding box center [311, 197] width 308 height 73
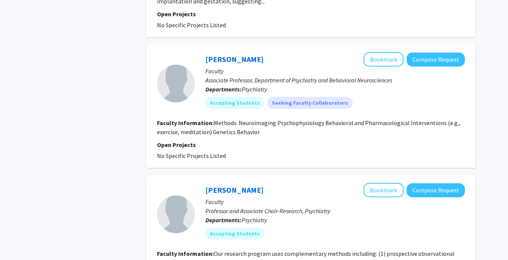
scroll to position [1881, 0]
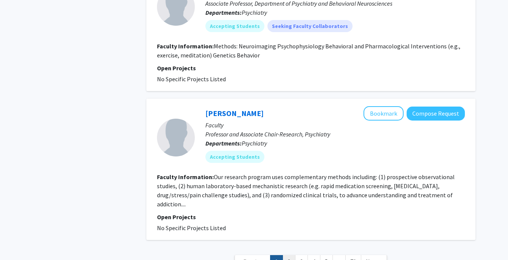
click at [288, 255] on link "2" at bounding box center [288, 261] width 13 height 13
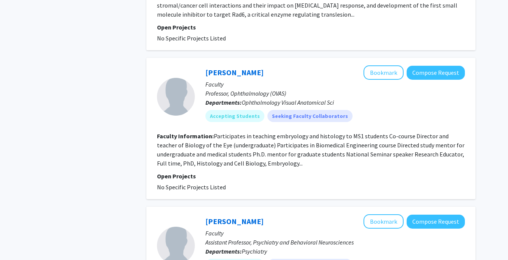
scroll to position [1286, 0]
